Goal: Information Seeking & Learning: Check status

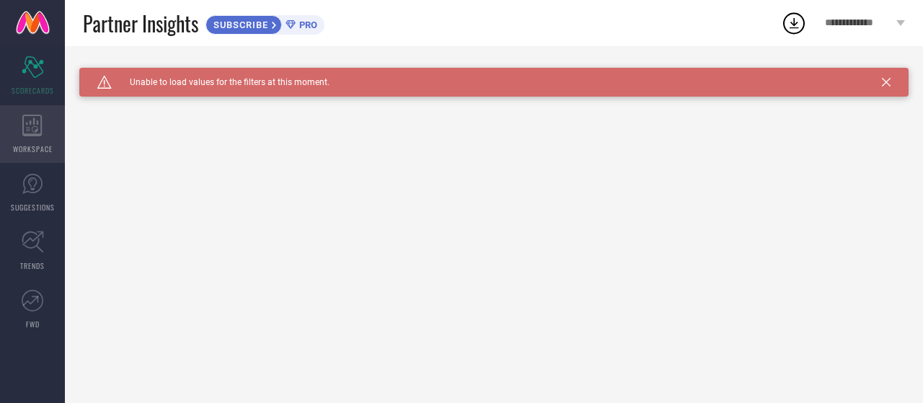
click at [26, 130] on icon at bounding box center [32, 126] width 20 height 22
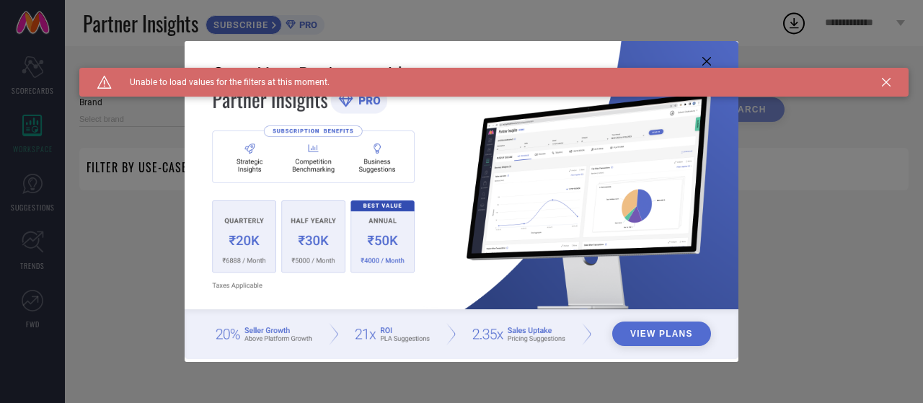
type input "1 STOP FASHION"
type input "All"
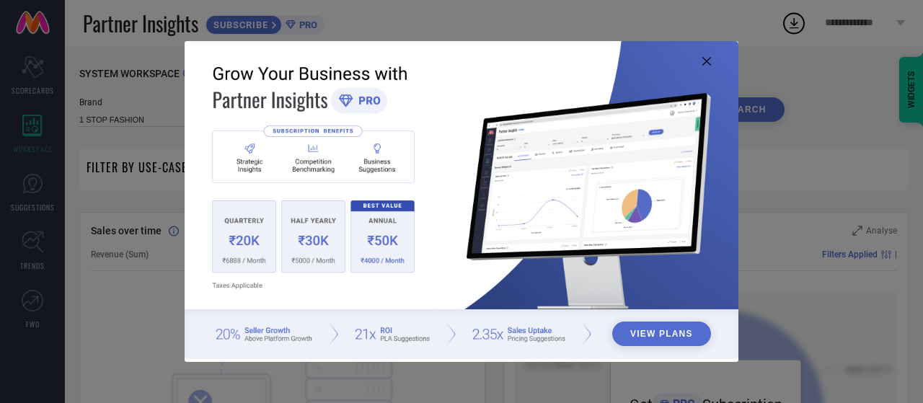
click at [703, 57] on icon at bounding box center [706, 61] width 9 height 9
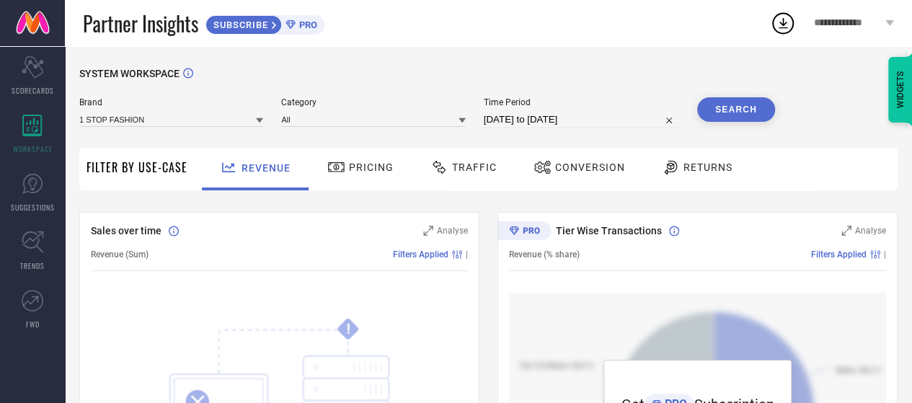
click at [463, 168] on span "Traffic" at bounding box center [474, 168] width 45 height 12
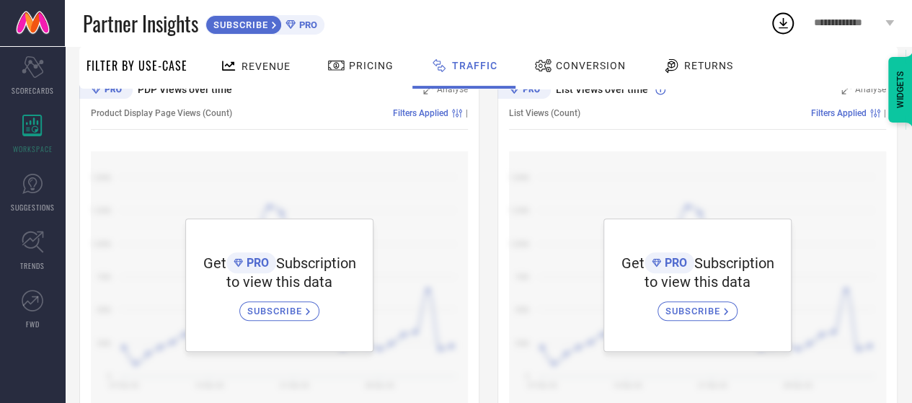
scroll to position [119, 0]
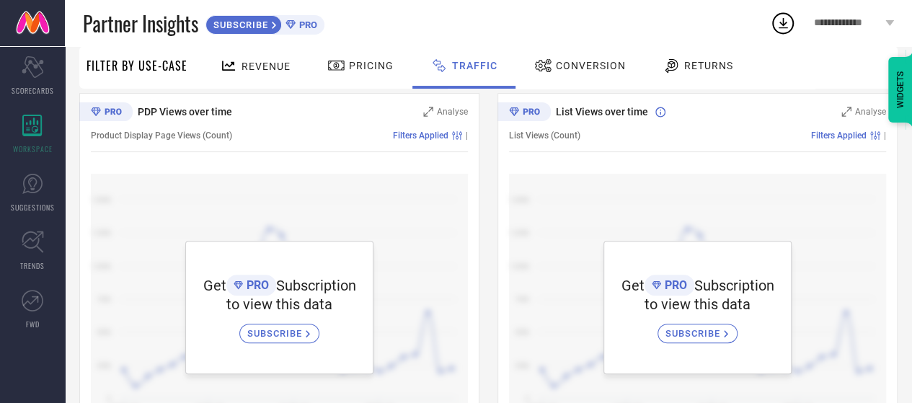
click at [561, 76] on div "Conversion" at bounding box center [580, 65] width 99 height 25
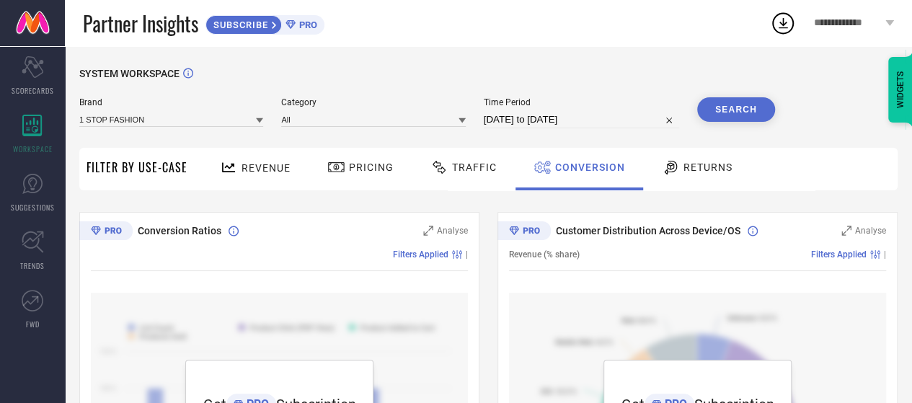
click at [772, 177] on div "Revenue Pricing Traffic Conversion Returns" at bounding box center [546, 169] width 703 height 43
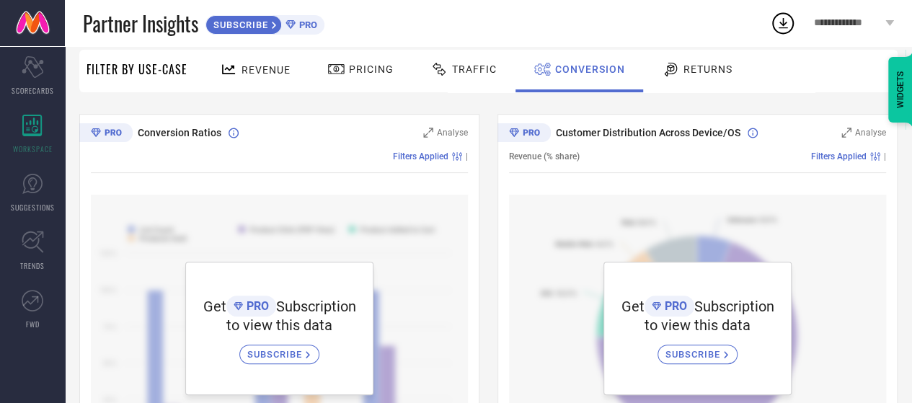
scroll to position [144, 0]
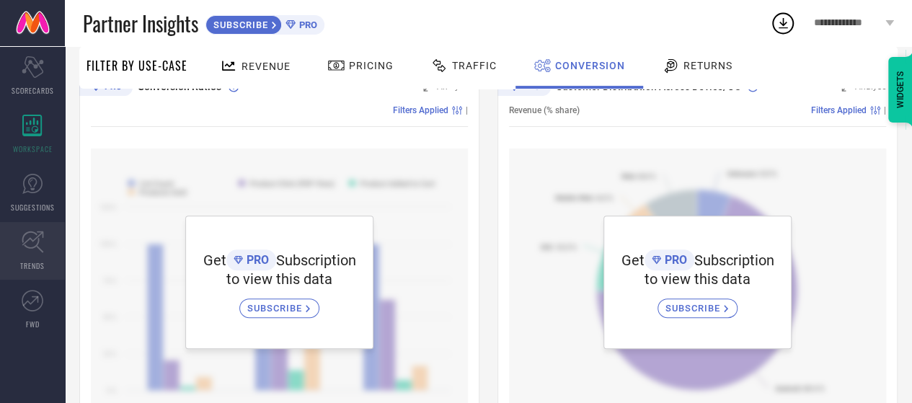
click at [28, 249] on icon at bounding box center [33, 242] width 22 height 22
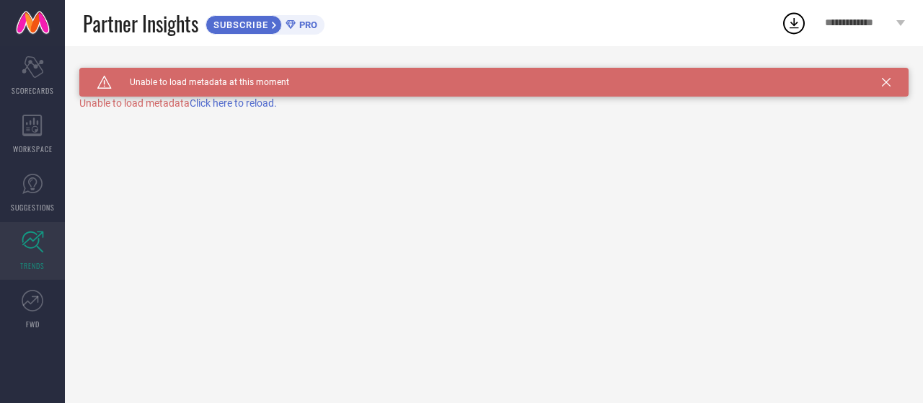
click at [235, 97] on div "TRENDS" at bounding box center [493, 83] width 829 height 30
click at [235, 102] on span "Click here to reload." at bounding box center [233, 103] width 87 height 12
click at [235, 102] on div "Caution Created with Sketch. Unable to load metadata at this moment TRENDS Unab…" at bounding box center [494, 224] width 858 height 357
click at [885, 74] on div "Caution Created with Sketch. Unable to load metadata at this moment" at bounding box center [493, 82] width 829 height 29
click at [882, 81] on icon at bounding box center [886, 82] width 9 height 9
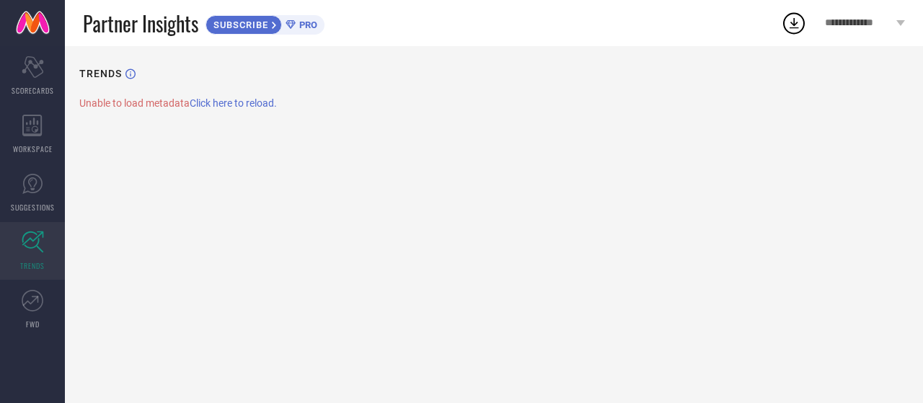
click at [241, 97] on span "Click here to reload." at bounding box center [233, 103] width 87 height 12
drag, startPoint x: 241, startPoint y: 97, endPoint x: 233, endPoint y: 107, distance: 12.3
click at [241, 97] on div "TRENDS Unable to load metadata Click here to reload." at bounding box center [494, 224] width 858 height 357
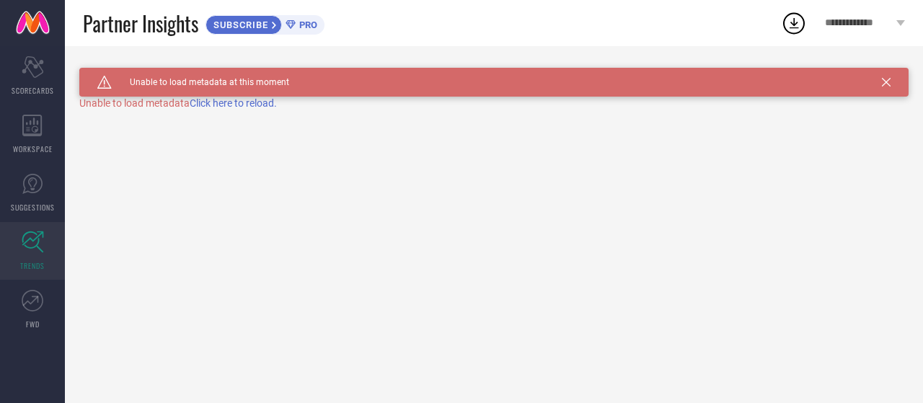
click at [150, 135] on div "Caution Created with Sketch. Unable to load metadata at this moment TRENDS Unab…" at bounding box center [494, 224] width 858 height 357
click at [35, 203] on span "SUGGESTIONS" at bounding box center [33, 207] width 44 height 11
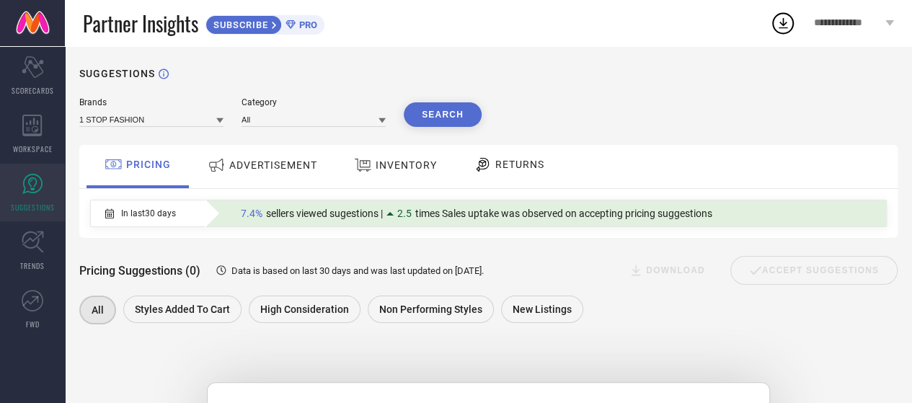
click at [262, 164] on span "ADVERTISEMENT" at bounding box center [273, 165] width 88 height 12
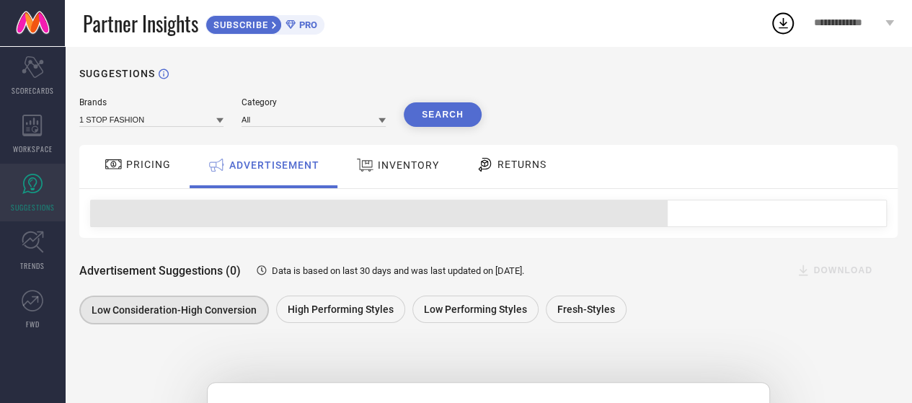
click at [400, 162] on span "INVENTORY" at bounding box center [408, 165] width 61 height 12
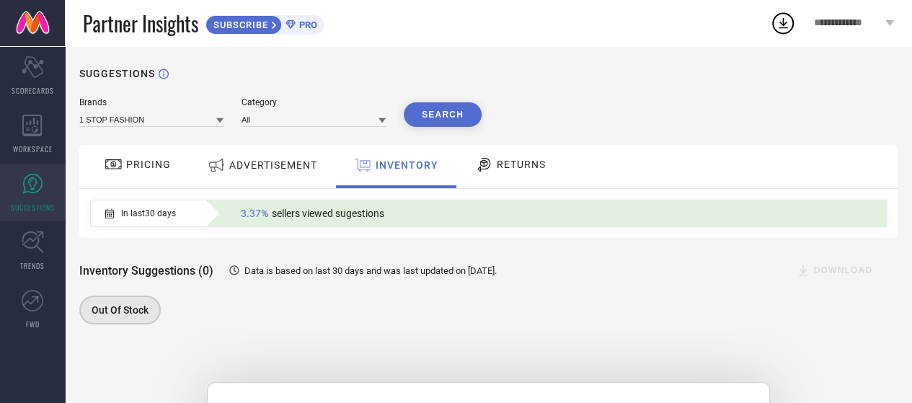
click at [525, 166] on span "RETURNS" at bounding box center [521, 165] width 49 height 12
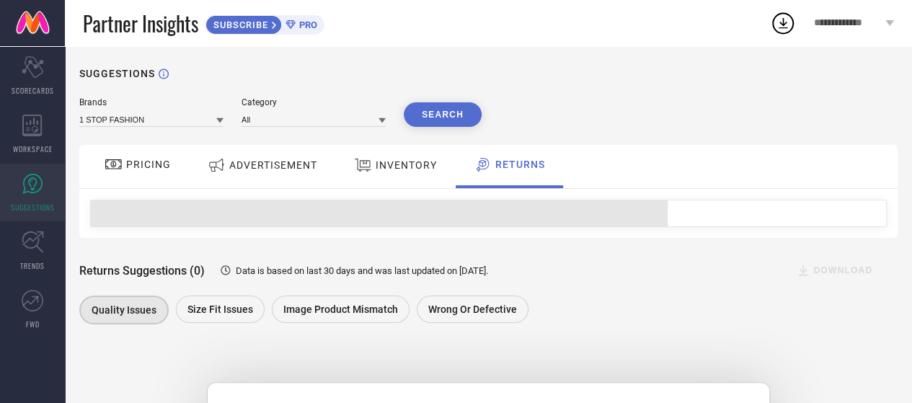
click at [393, 166] on span "INVENTORY" at bounding box center [406, 165] width 61 height 12
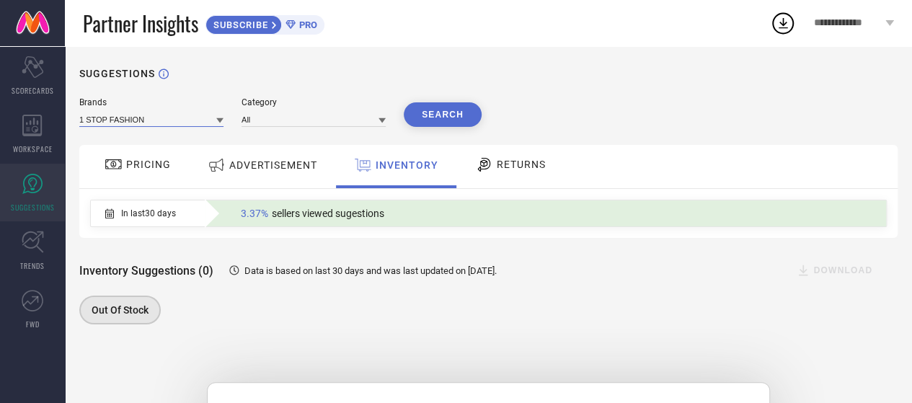
click at [197, 119] on input at bounding box center [151, 119] width 144 height 15
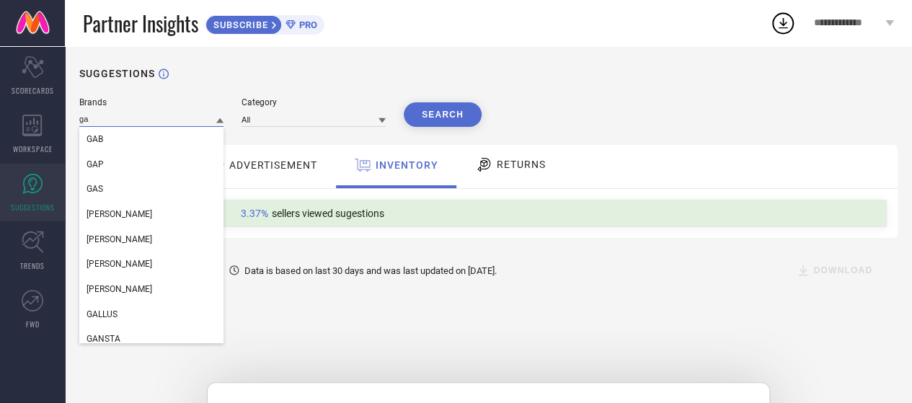
type input "g"
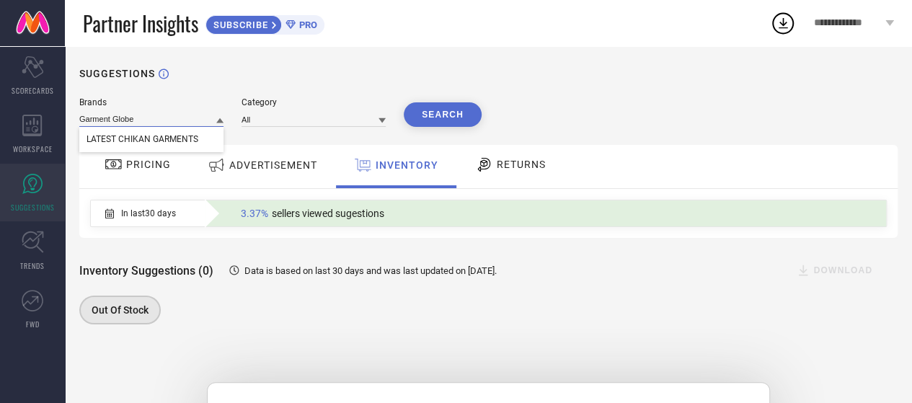
type input "Garment Globe"
click at [557, 319] on div "Out Of Stock" at bounding box center [481, 312] width 804 height 32
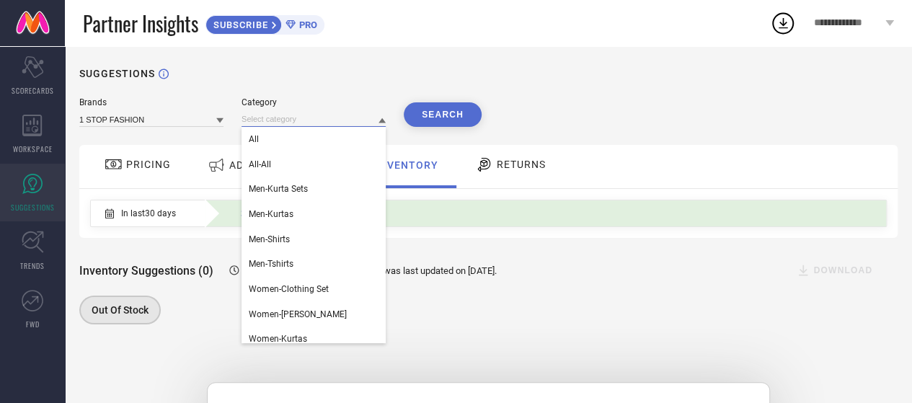
click at [358, 117] on input at bounding box center [314, 119] width 144 height 15
click at [283, 242] on span "Men-Shirts" at bounding box center [269, 239] width 41 height 10
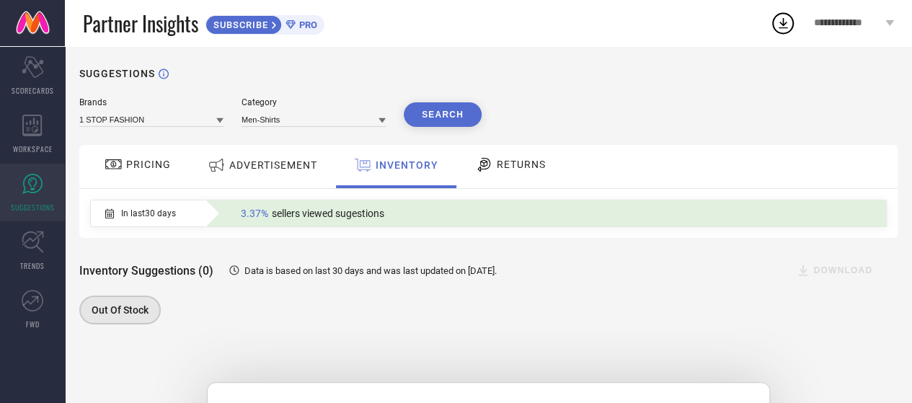
click at [446, 109] on button "Search" at bounding box center [443, 114] width 78 height 25
click at [30, 140] on div "WORKSPACE" at bounding box center [32, 134] width 65 height 58
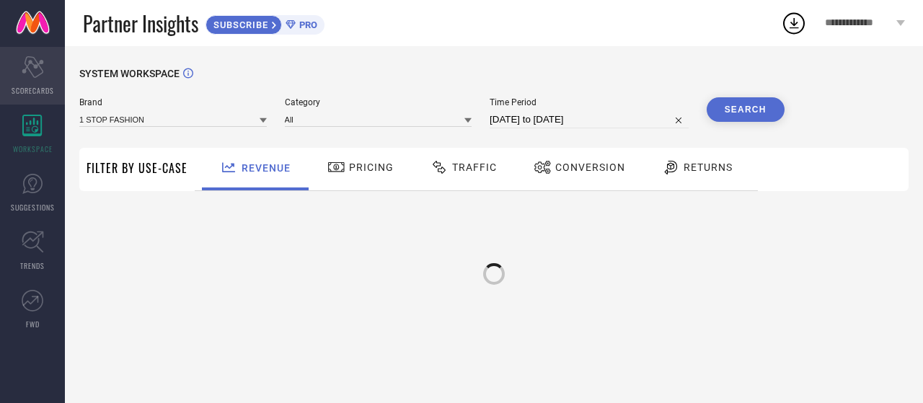
type input "1 STOP FASHION"
type input "All"
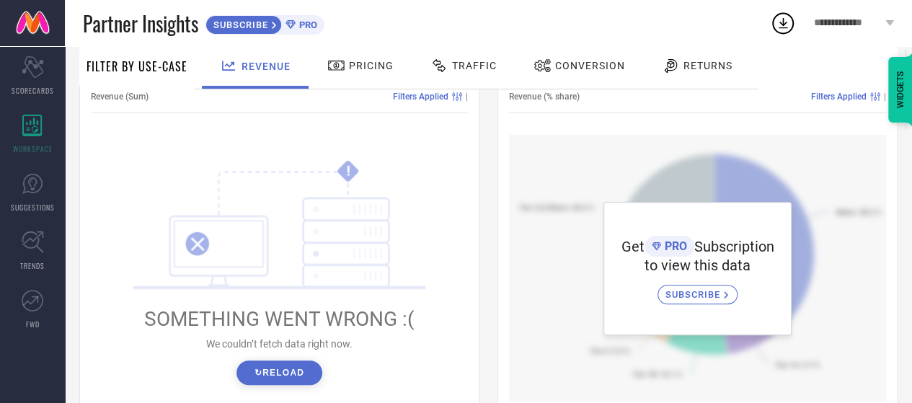
scroll to position [138, 0]
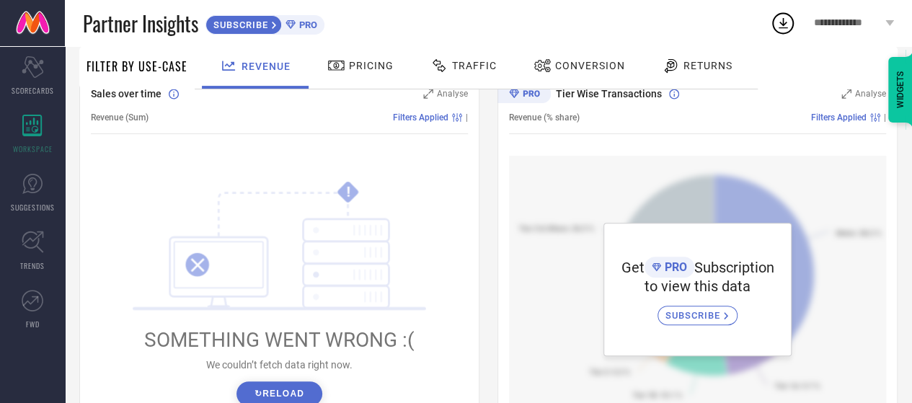
click at [467, 62] on span "Traffic" at bounding box center [474, 66] width 45 height 12
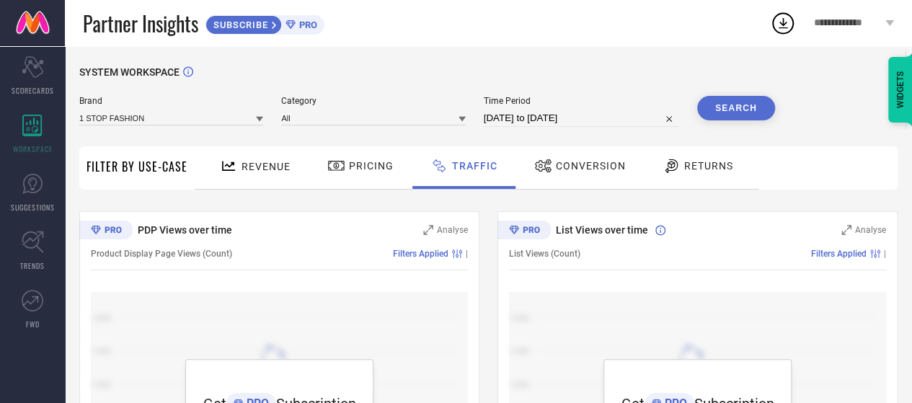
scroll to position [0, 0]
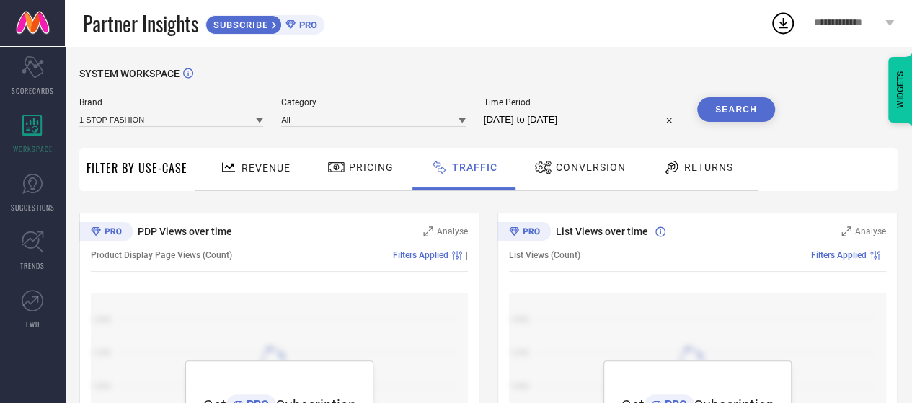
click at [575, 167] on span "Conversion" at bounding box center [591, 168] width 70 height 12
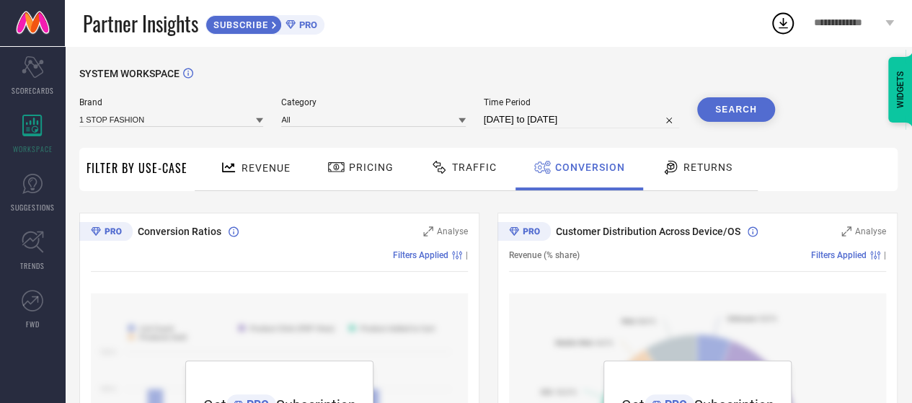
click at [686, 164] on span "Returns" at bounding box center [708, 168] width 49 height 12
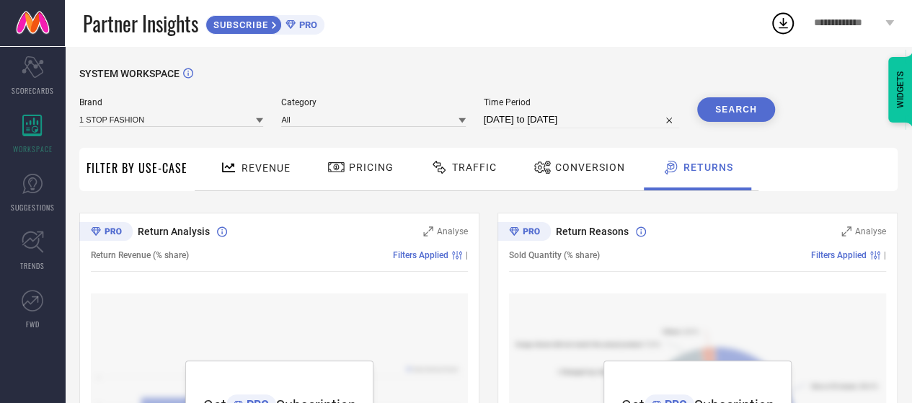
click at [784, 28] on icon at bounding box center [783, 23] width 26 height 26
click at [319, 68] on div "SYSTEM WORKSPACE" at bounding box center [488, 83] width 818 height 30
click at [310, 22] on span "PRO" at bounding box center [307, 24] width 22 height 11
click at [29, 75] on icon "Scorecard" at bounding box center [33, 67] width 22 height 22
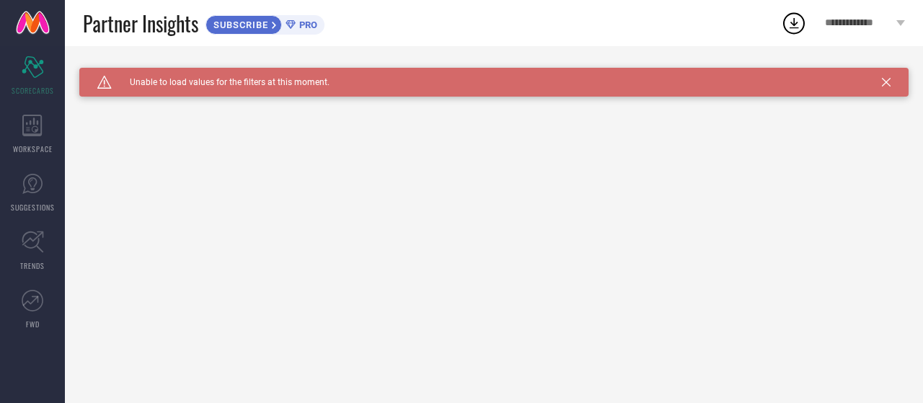
click at [890, 83] on icon at bounding box center [886, 82] width 9 height 9
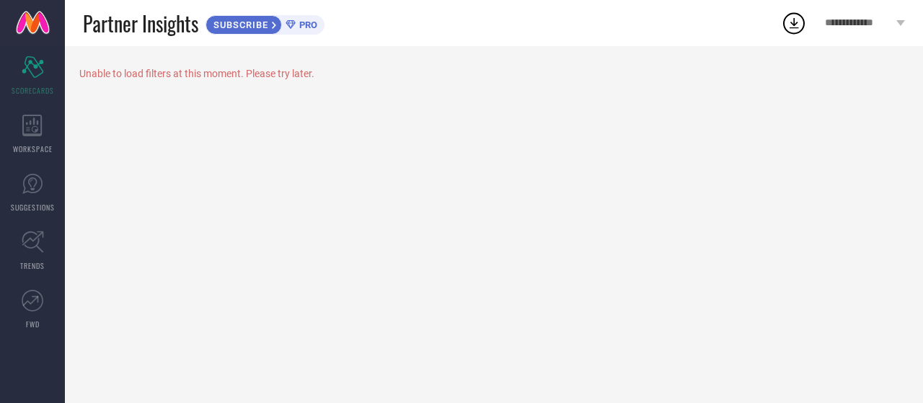
click at [30, 24] on link at bounding box center [32, 23] width 65 height 46
